Goal: Information Seeking & Learning: Learn about a topic

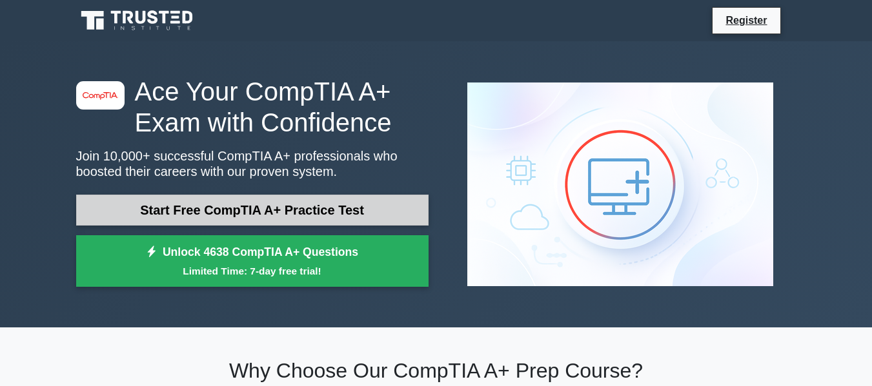
drag, startPoint x: 0, startPoint y: 0, endPoint x: 360, endPoint y: 202, distance: 412.8
click at [360, 202] on link "Start Free CompTIA A+ Practice Test" at bounding box center [252, 210] width 352 height 31
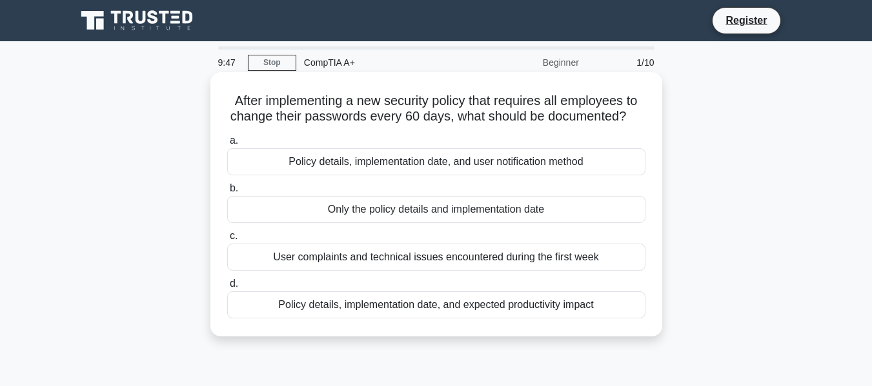
click at [447, 308] on div "Policy details, implementation date, and expected productivity impact" at bounding box center [436, 305] width 418 height 27
click at [227, 288] on input "d. Policy details, implementation date, and expected productivity impact" at bounding box center [227, 284] width 0 height 8
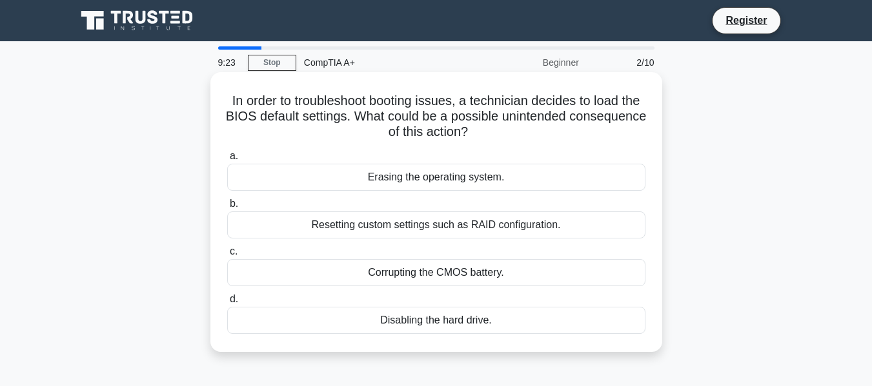
click at [494, 230] on div "Resetting custom settings such as RAID configuration." at bounding box center [436, 225] width 418 height 27
click at [227, 208] on input "b. Resetting custom settings such as RAID configuration." at bounding box center [227, 204] width 0 height 8
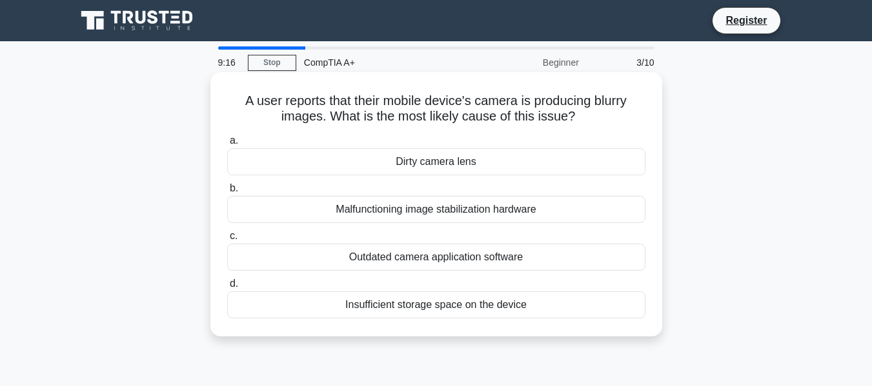
click at [450, 165] on div "Dirty camera lens" at bounding box center [436, 161] width 418 height 27
click at [227, 145] on input "a. Dirty camera lens" at bounding box center [227, 141] width 0 height 8
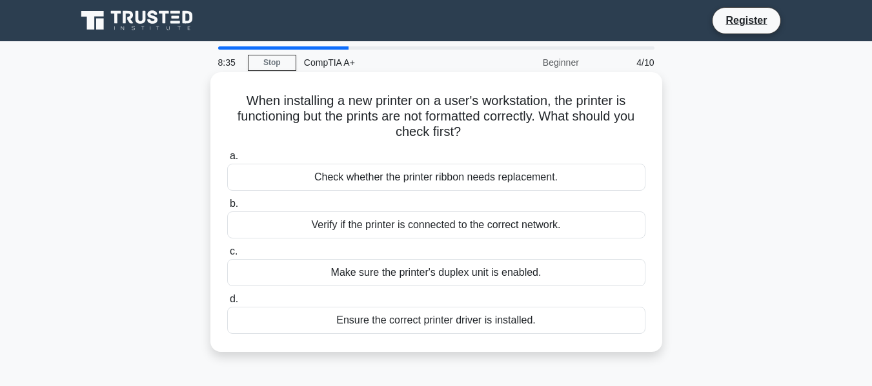
click at [561, 279] on div "Make sure the printer's duplex unit is enabled." at bounding box center [436, 272] width 418 height 27
click at [227, 256] on input "c. Make sure the printer's duplex unit is enabled." at bounding box center [227, 252] width 0 height 8
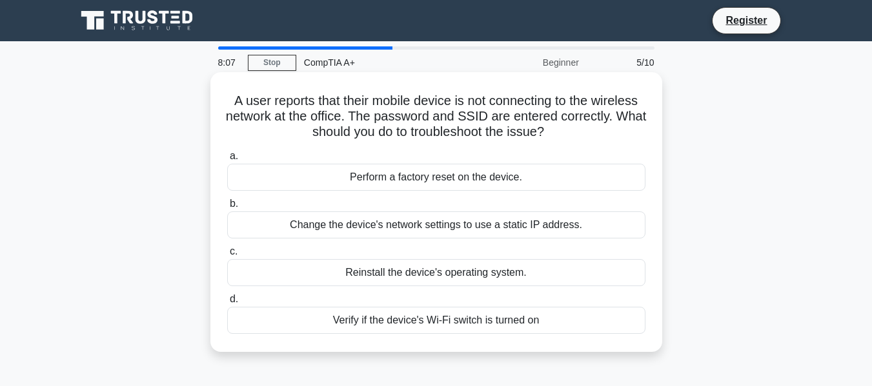
click at [577, 226] on div "Change the device's network settings to use a static IP address." at bounding box center [436, 225] width 418 height 27
click at [227, 208] on input "b. Change the device's network settings to use a static IP address." at bounding box center [227, 204] width 0 height 8
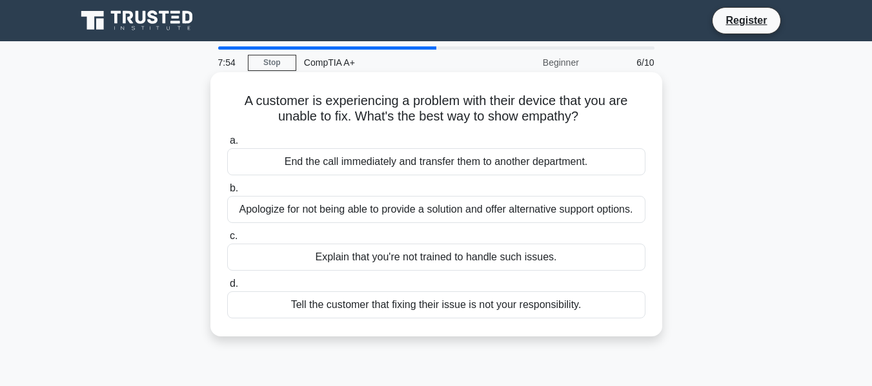
click at [578, 217] on div "Apologize for not being able to provide a solution and offer alternative suppor…" at bounding box center [436, 209] width 418 height 27
click at [227, 193] on input "b. Apologize for not being able to provide a solution and offer alternative sup…" at bounding box center [227, 189] width 0 height 8
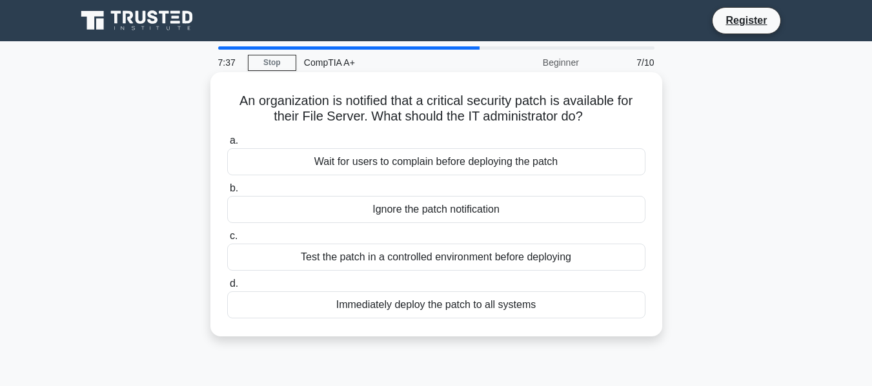
click at [568, 253] on div "Test the patch in a controlled environment before deploying" at bounding box center [436, 257] width 418 height 27
click at [227, 241] on input "c. Test the patch in a controlled environment before deploying" at bounding box center [227, 236] width 0 height 8
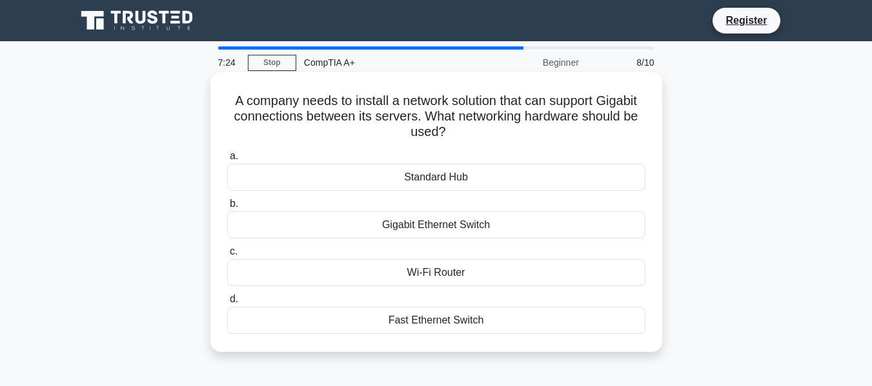
click at [495, 225] on div "Gigabit Ethernet Switch" at bounding box center [436, 225] width 418 height 27
click at [227, 208] on input "b. Gigabit Ethernet Switch" at bounding box center [227, 204] width 0 height 8
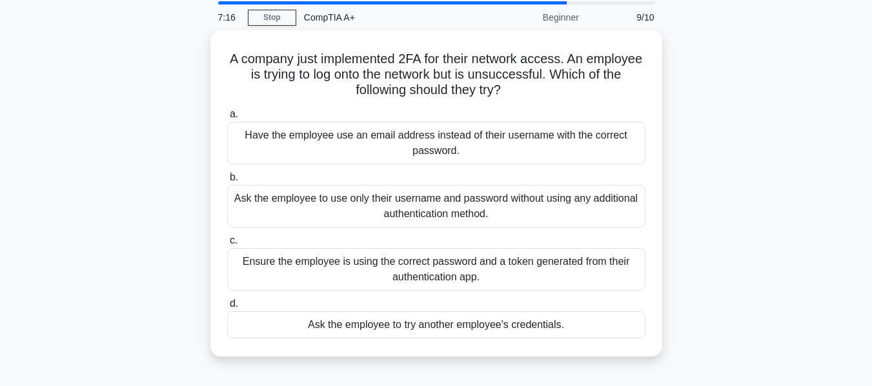
scroll to position [65, 0]
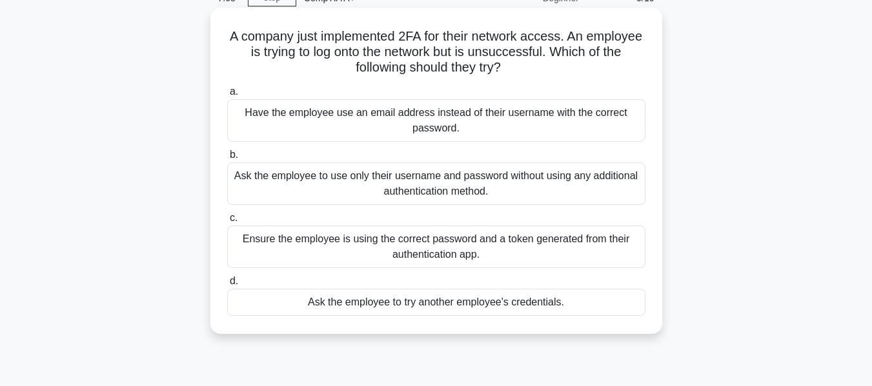
click at [439, 248] on div "Ensure the employee is using the correct password and a token generated from th…" at bounding box center [436, 247] width 418 height 43
click at [227, 223] on input "c. Ensure the employee is using the correct password and a token generated from…" at bounding box center [227, 218] width 0 height 8
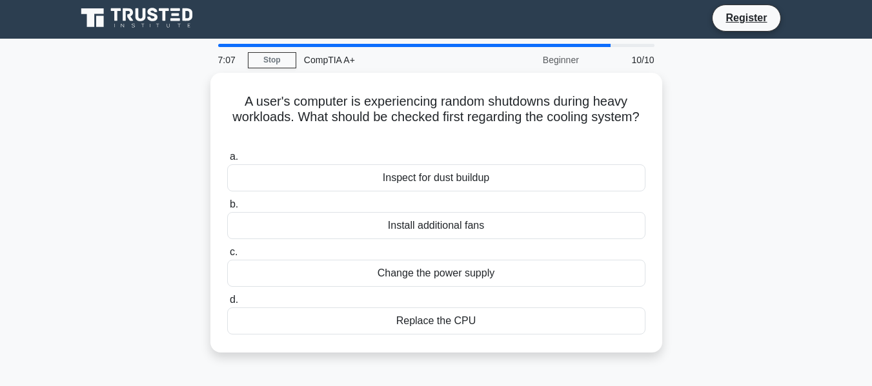
scroll to position [0, 0]
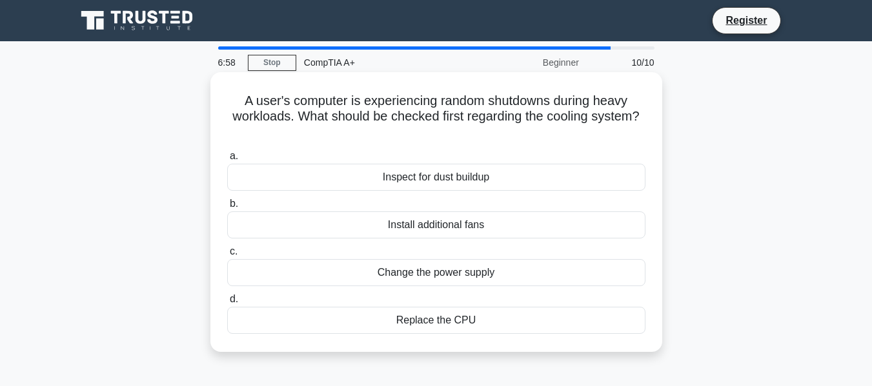
click at [490, 179] on div "Inspect for dust buildup" at bounding box center [436, 177] width 418 height 27
click at [227, 161] on input "a. Inspect for dust buildup" at bounding box center [227, 156] width 0 height 8
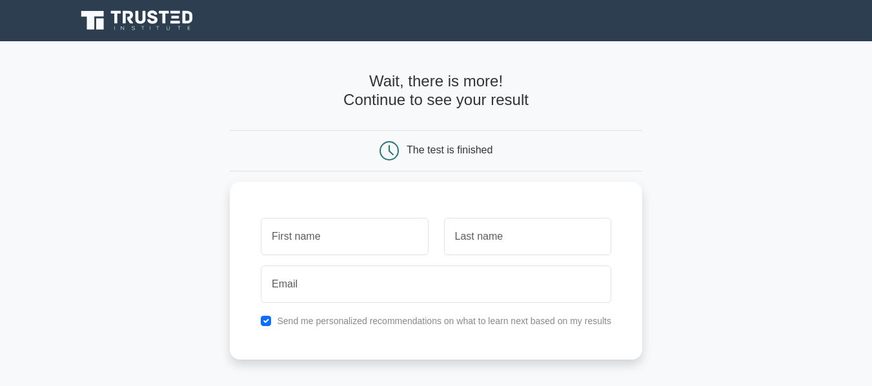
click at [434, 100] on h4 "Wait, there is more! Continue to see your result" at bounding box center [436, 90] width 412 height 37
